Goal: Task Accomplishment & Management: Use online tool/utility

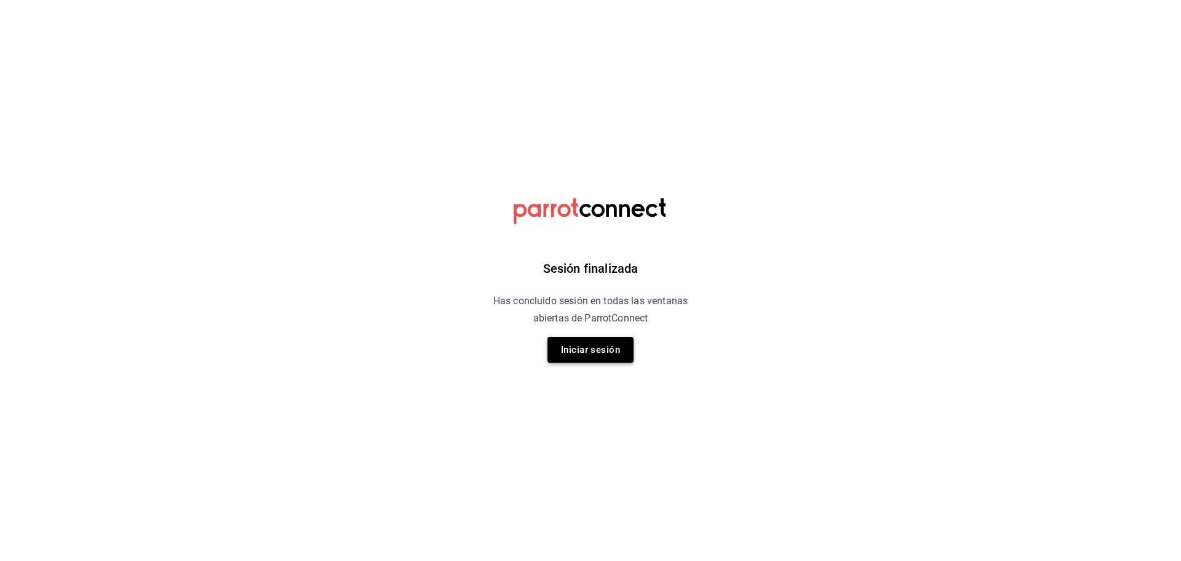
click at [589, 355] on button "Iniciar sesión" at bounding box center [591, 350] width 86 height 26
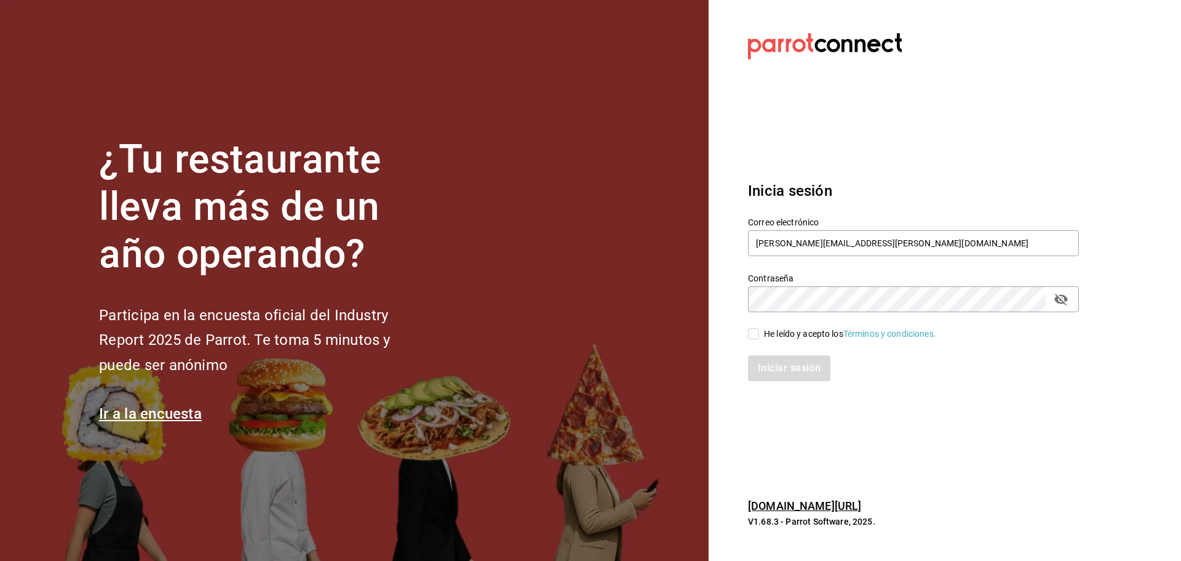
click at [780, 336] on div "He leído y acepto los Términos y condiciones." at bounding box center [850, 333] width 172 height 13
click at [759, 336] on input "He leído y acepto los Términos y condiciones." at bounding box center [753, 333] width 11 height 11
checkbox input "true"
click at [787, 367] on button "Iniciar sesión" at bounding box center [790, 368] width 84 height 26
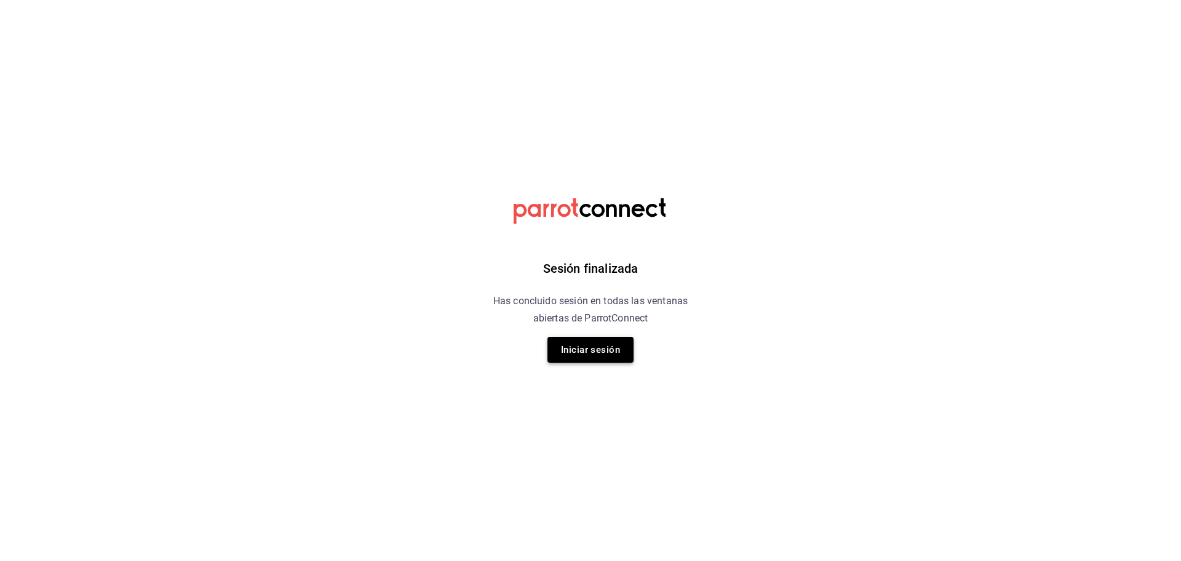
click at [594, 356] on button "Iniciar sesión" at bounding box center [591, 350] width 86 height 26
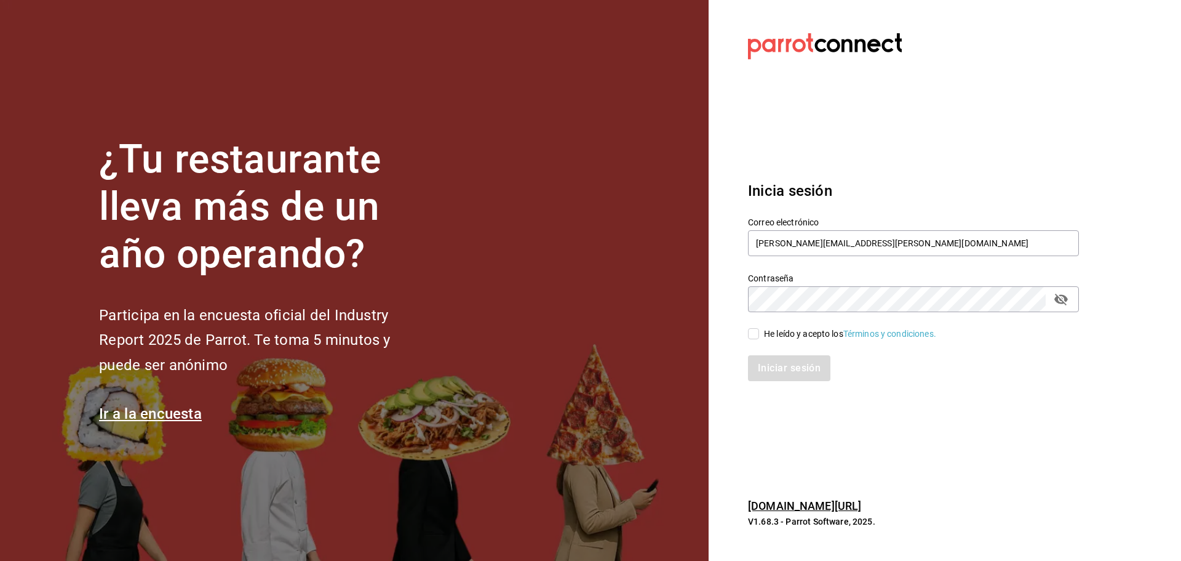
click at [787, 335] on div "He leído y acepto los Términos y condiciones." at bounding box center [850, 333] width 172 height 13
click at [759, 335] on input "He leído y acepto los Términos y condiciones." at bounding box center [753, 333] width 11 height 11
checkbox input "true"
click at [779, 364] on button "Iniciar sesión" at bounding box center [790, 368] width 84 height 26
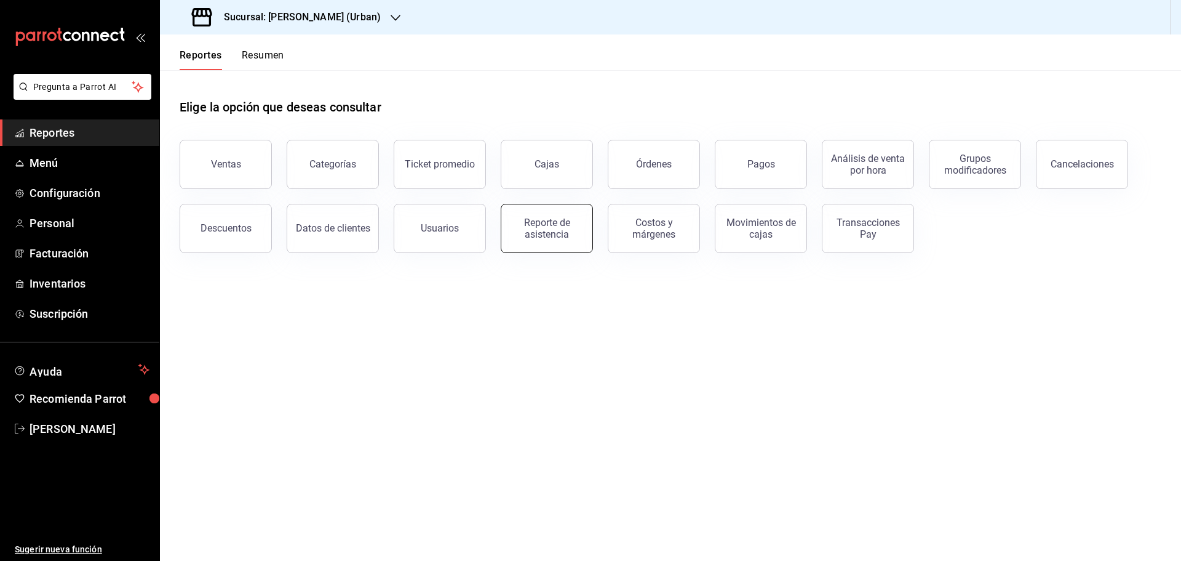
click at [583, 238] on button "Reporte de asistencia" at bounding box center [547, 228] width 92 height 49
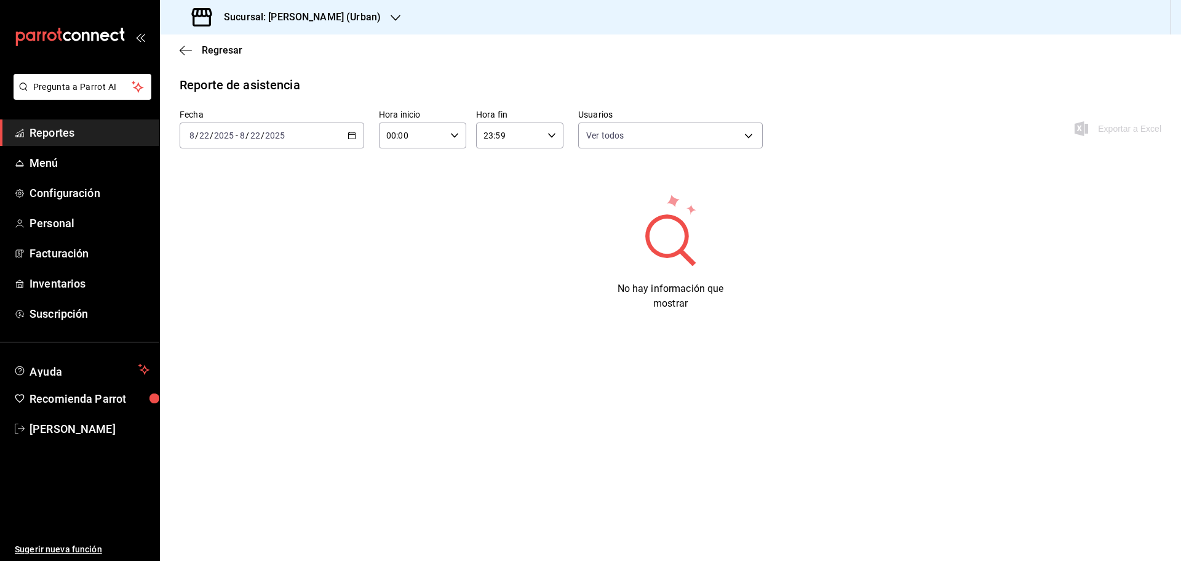
click at [749, 409] on main "Regresar Reporte de asistencia Fecha 2025-08-22 8 / 22 / 2025 - 2025-08-22 8 / …" at bounding box center [670, 297] width 1021 height 526
click at [300, 139] on div "2025-08-22 8 / 22 / 2025 - 2025-08-22 8 / 22 / 2025" at bounding box center [272, 135] width 185 height 26
click at [229, 306] on span "Rango de fechas" at bounding box center [237, 311] width 95 height 13
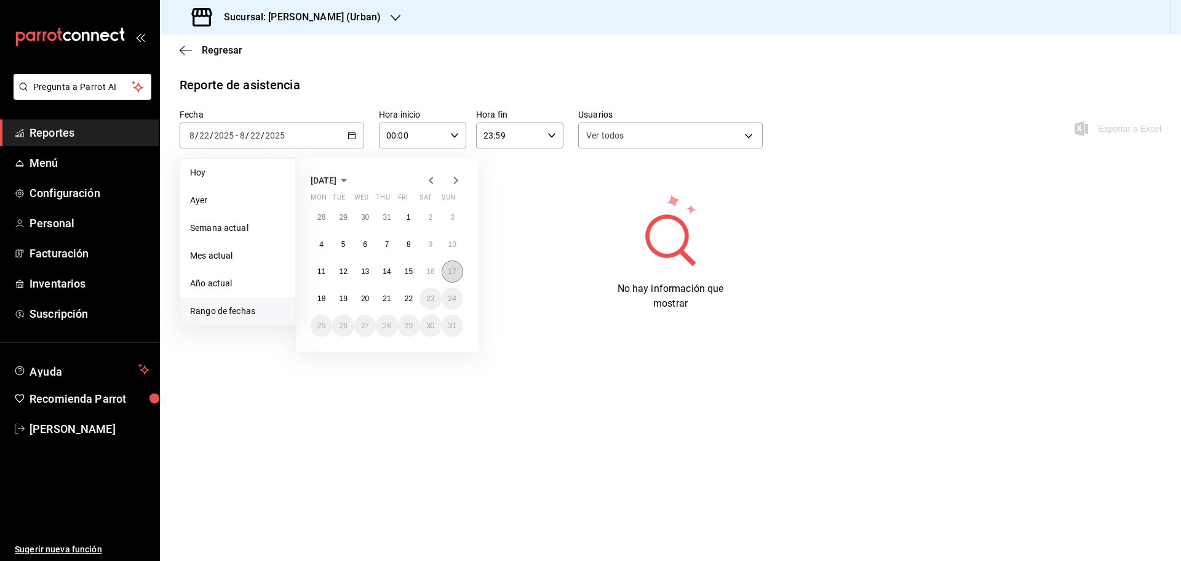
click at [455, 271] on abbr "17" at bounding box center [453, 271] width 8 height 9
click at [413, 300] on abbr "22" at bounding box center [409, 298] width 8 height 9
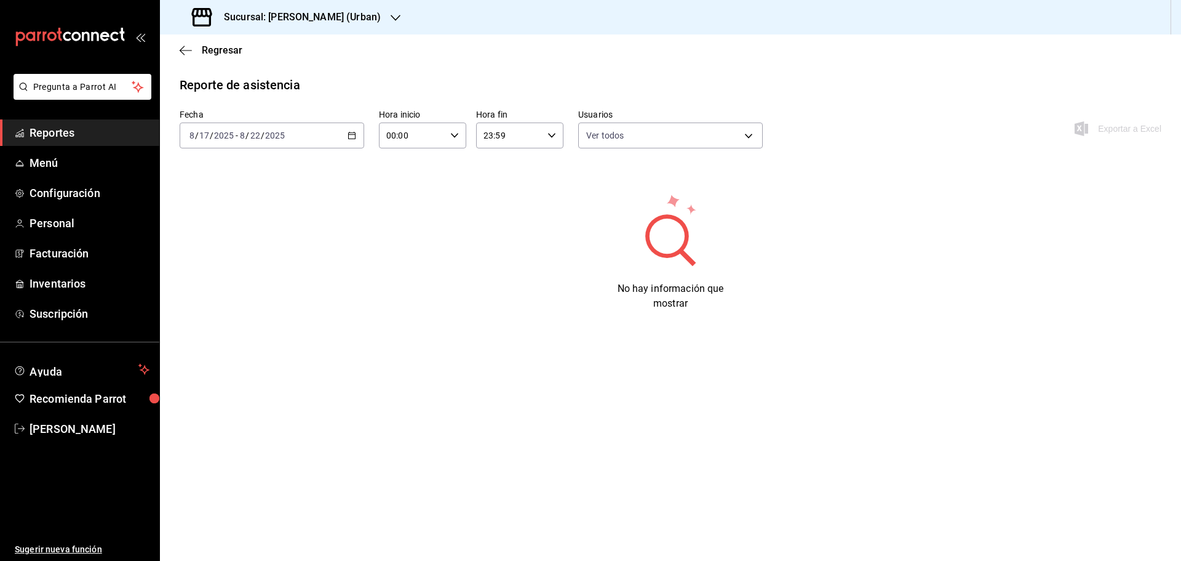
click at [336, 21] on h3 "Sucursal: Jefferz (Urban)" at bounding box center [297, 17] width 167 height 15
click at [282, 78] on div "Jefferz (MTY)" at bounding box center [252, 80] width 165 height 13
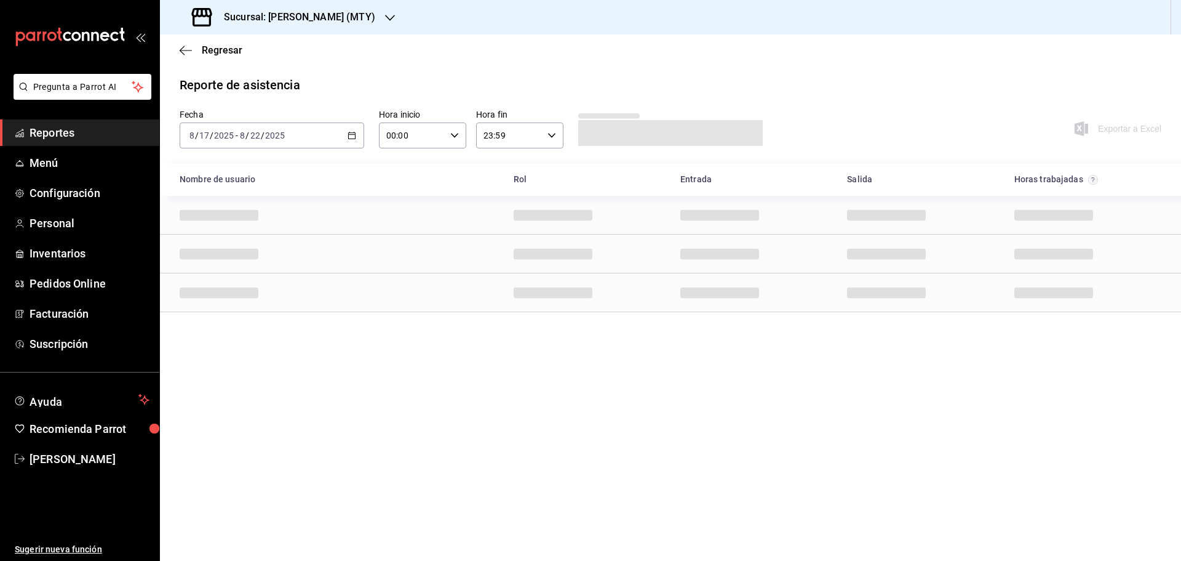
click at [330, 130] on div "2025-08-17 8 / 17 / 2025 - 2025-08-22 8 / 22 / 2025" at bounding box center [272, 135] width 185 height 26
click at [232, 305] on span "Rango de fechas" at bounding box center [237, 311] width 95 height 13
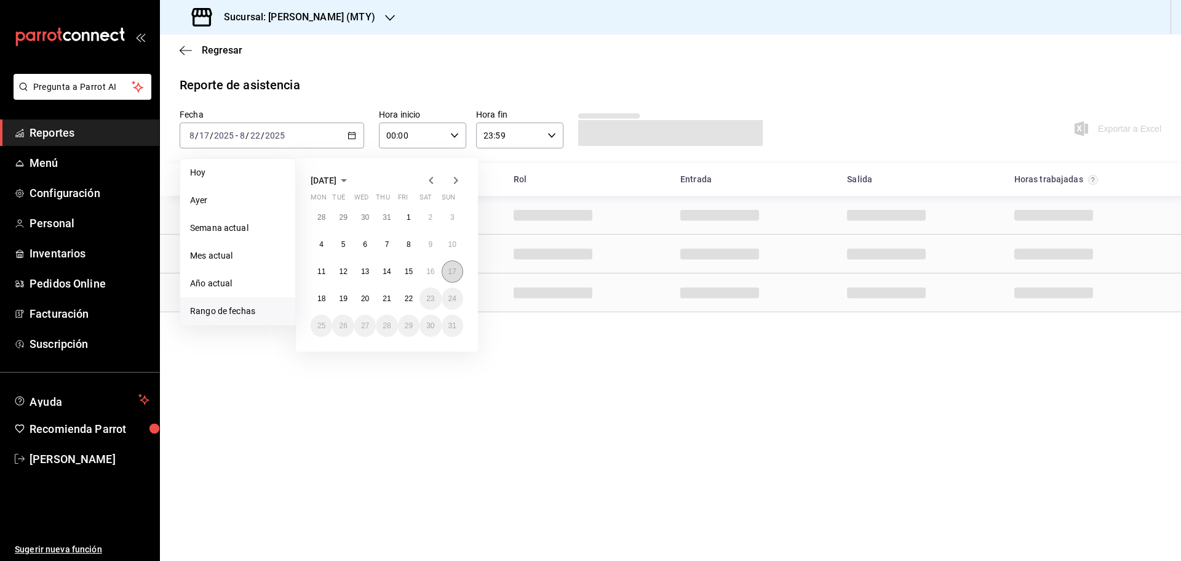
click at [450, 274] on abbr "17" at bounding box center [453, 271] width 8 height 9
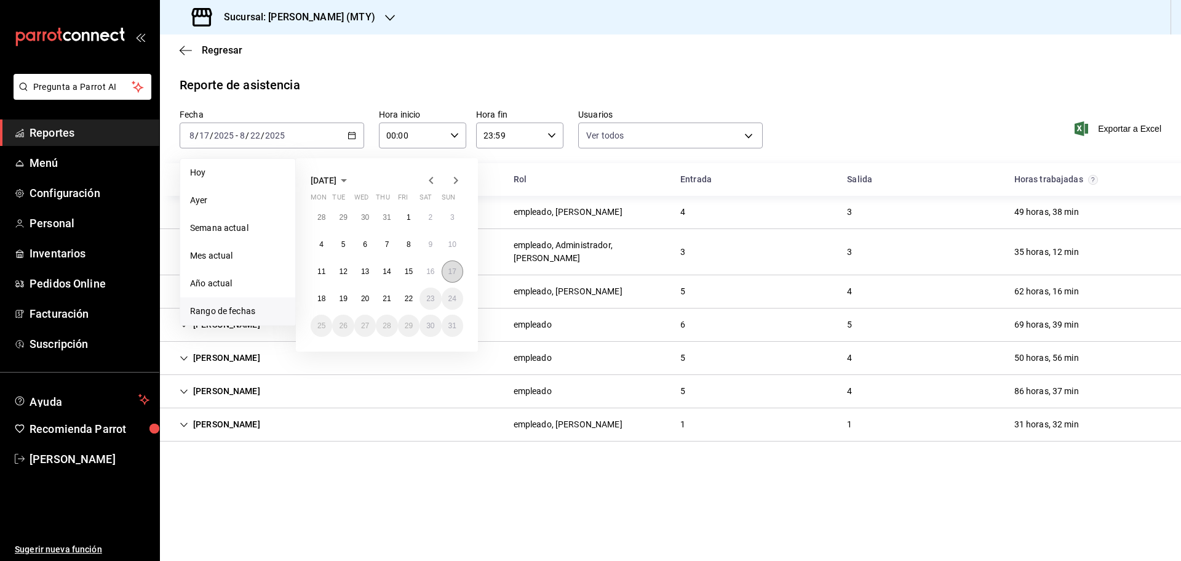
click at [450, 273] on abbr "17" at bounding box center [453, 271] width 8 height 9
click at [413, 297] on button "22" at bounding box center [409, 298] width 22 height 22
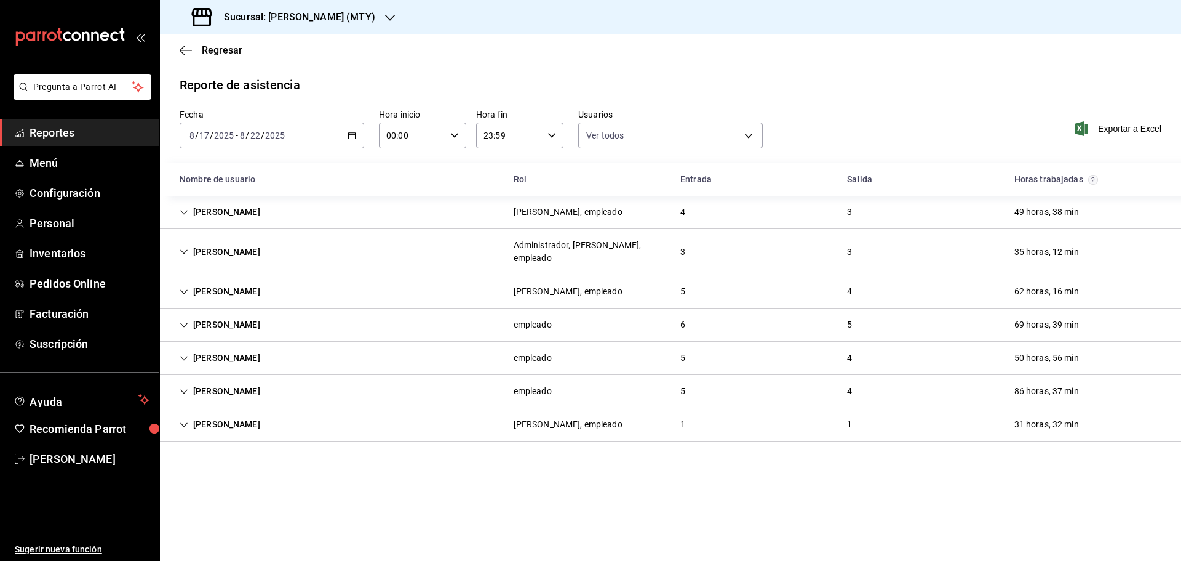
click at [264, 280] on div "Liz Jfz Cajero, empleado 5 4 62 horas, 16 min" at bounding box center [670, 291] width 1021 height 33
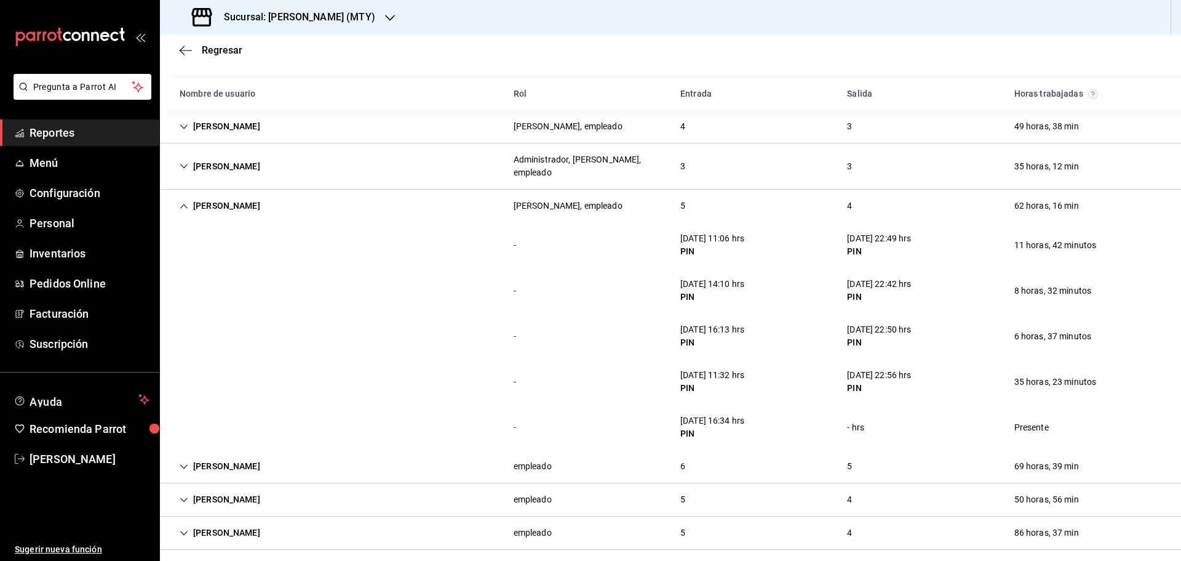
scroll to position [89, 0]
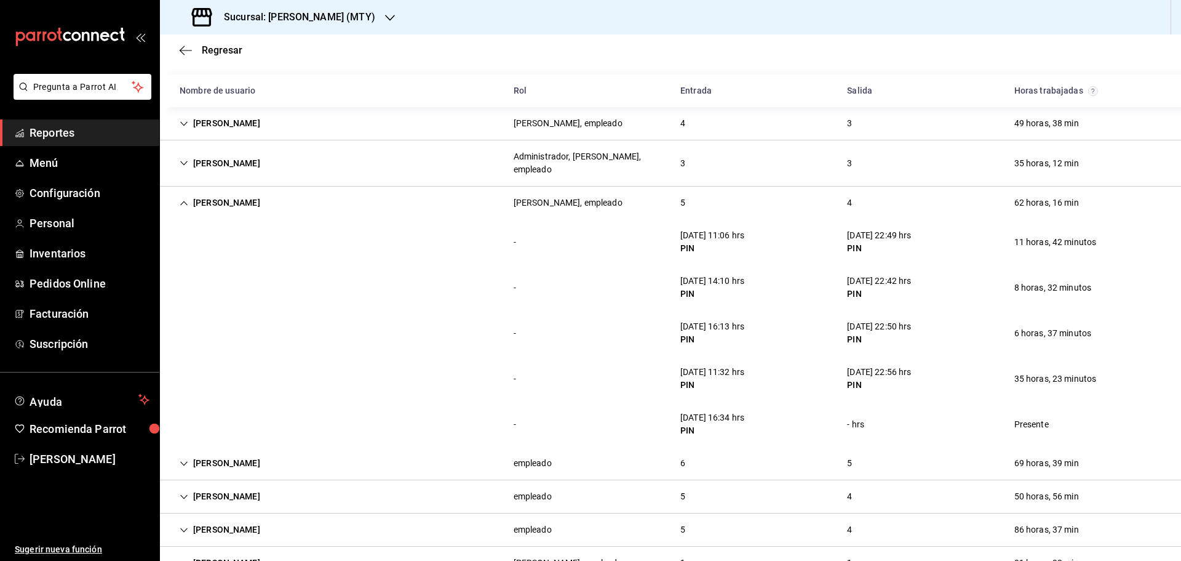
click at [871, 378] on div "PIN" at bounding box center [879, 384] width 64 height 13
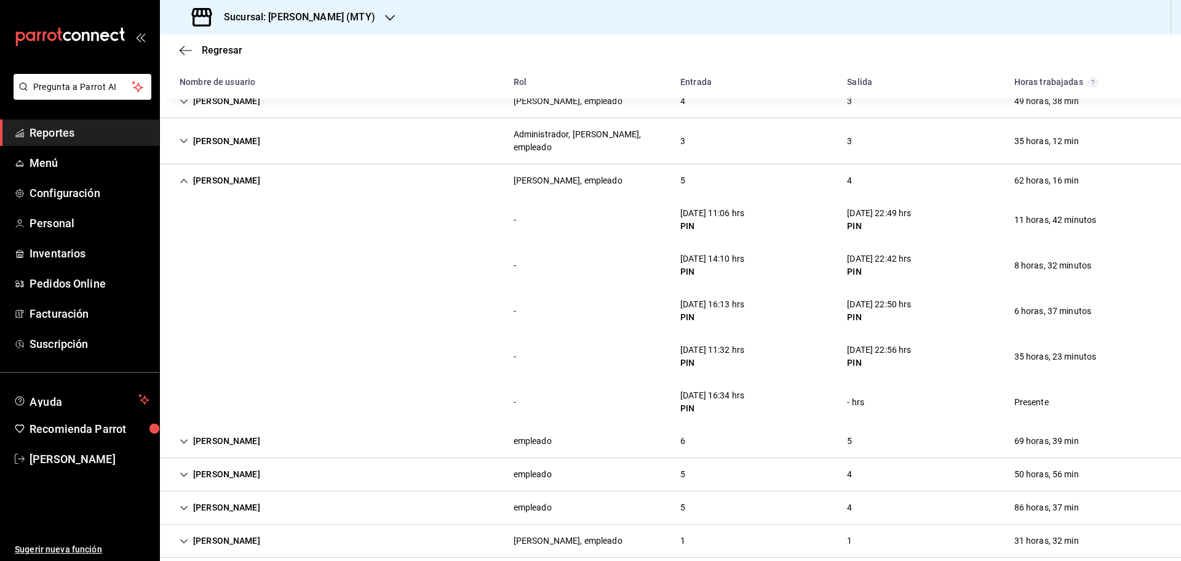
scroll to position [114, 0]
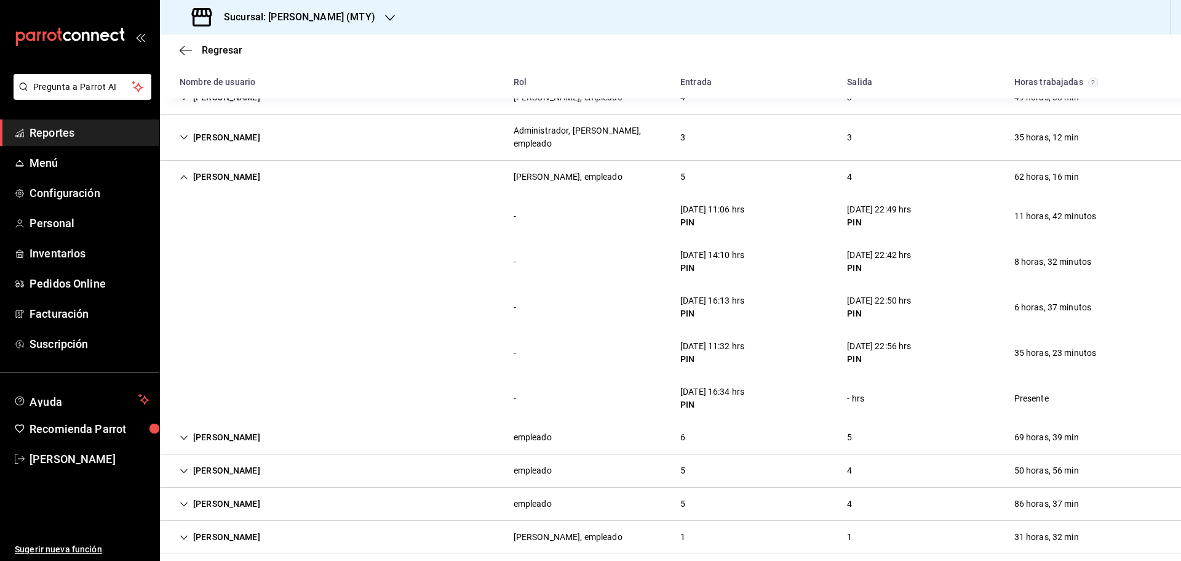
click at [382, 461] on div "Jose Angel empleado 5 4 50 horas, 56 min" at bounding box center [670, 470] width 1021 height 33
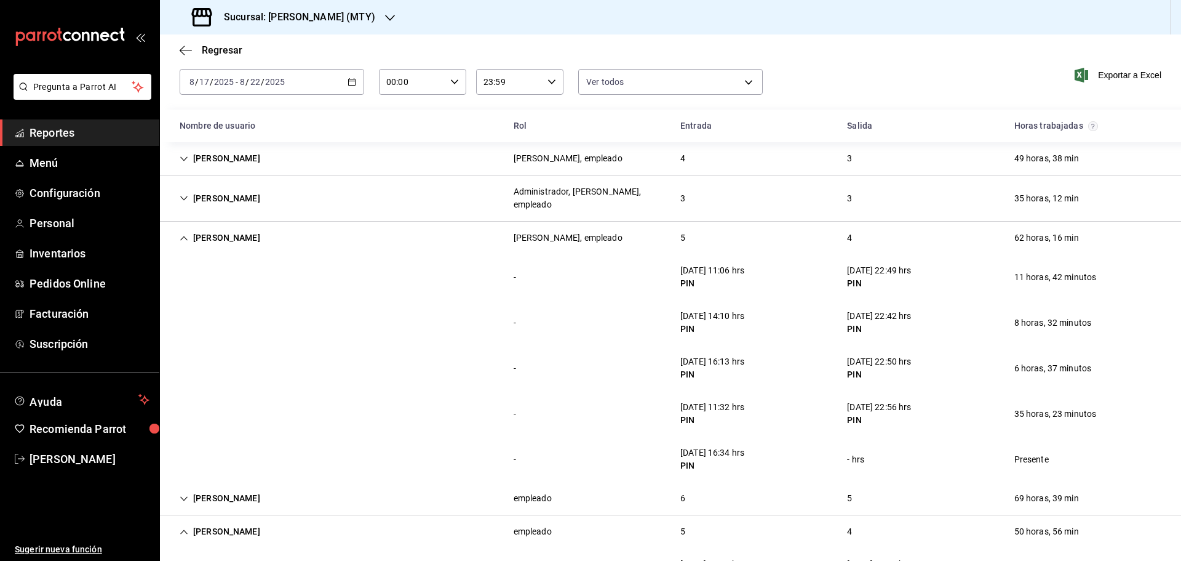
scroll to position [0, 0]
